Goal: Information Seeking & Learning: Learn about a topic

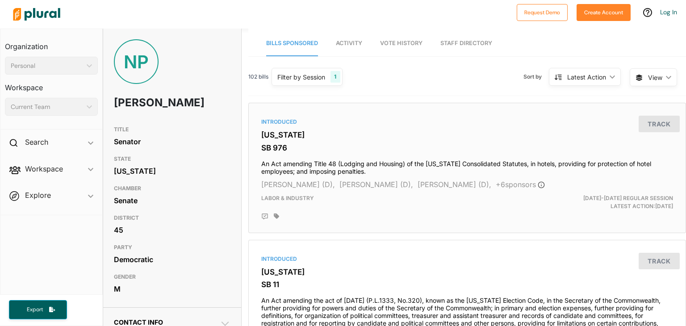
scroll to position [862, 0]
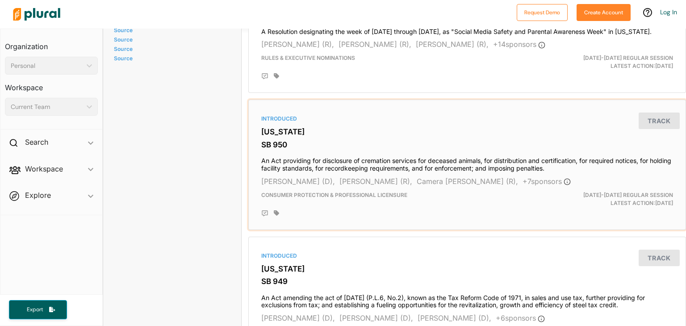
click at [267, 149] on h3 "SB 950" at bounding box center [467, 144] width 412 height 9
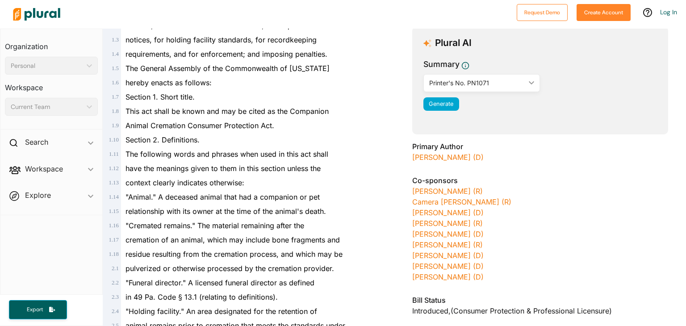
scroll to position [134, 0]
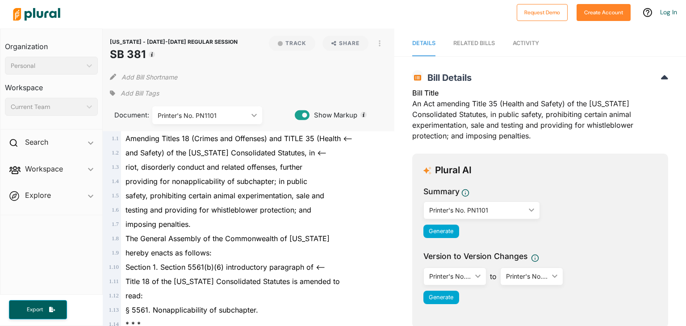
click at [152, 42] on span "[US_STATE] - [DATE]-[DATE] REGULAR SESSION" at bounding box center [174, 41] width 128 height 7
click at [33, 18] on img at bounding box center [36, 14] width 63 height 31
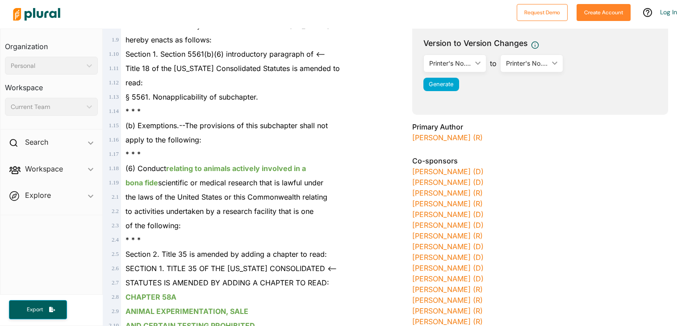
scroll to position [223, 0]
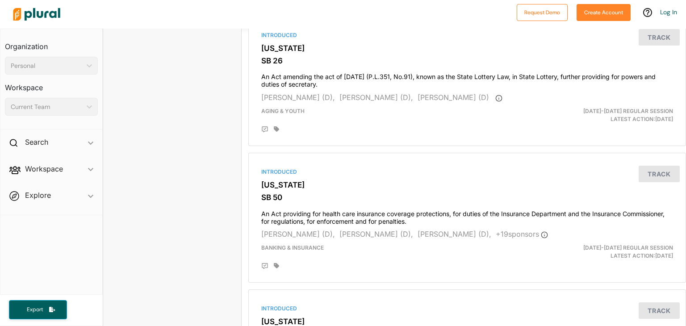
scroll to position [983, 0]
